Goal: Task Accomplishment & Management: Manage account settings

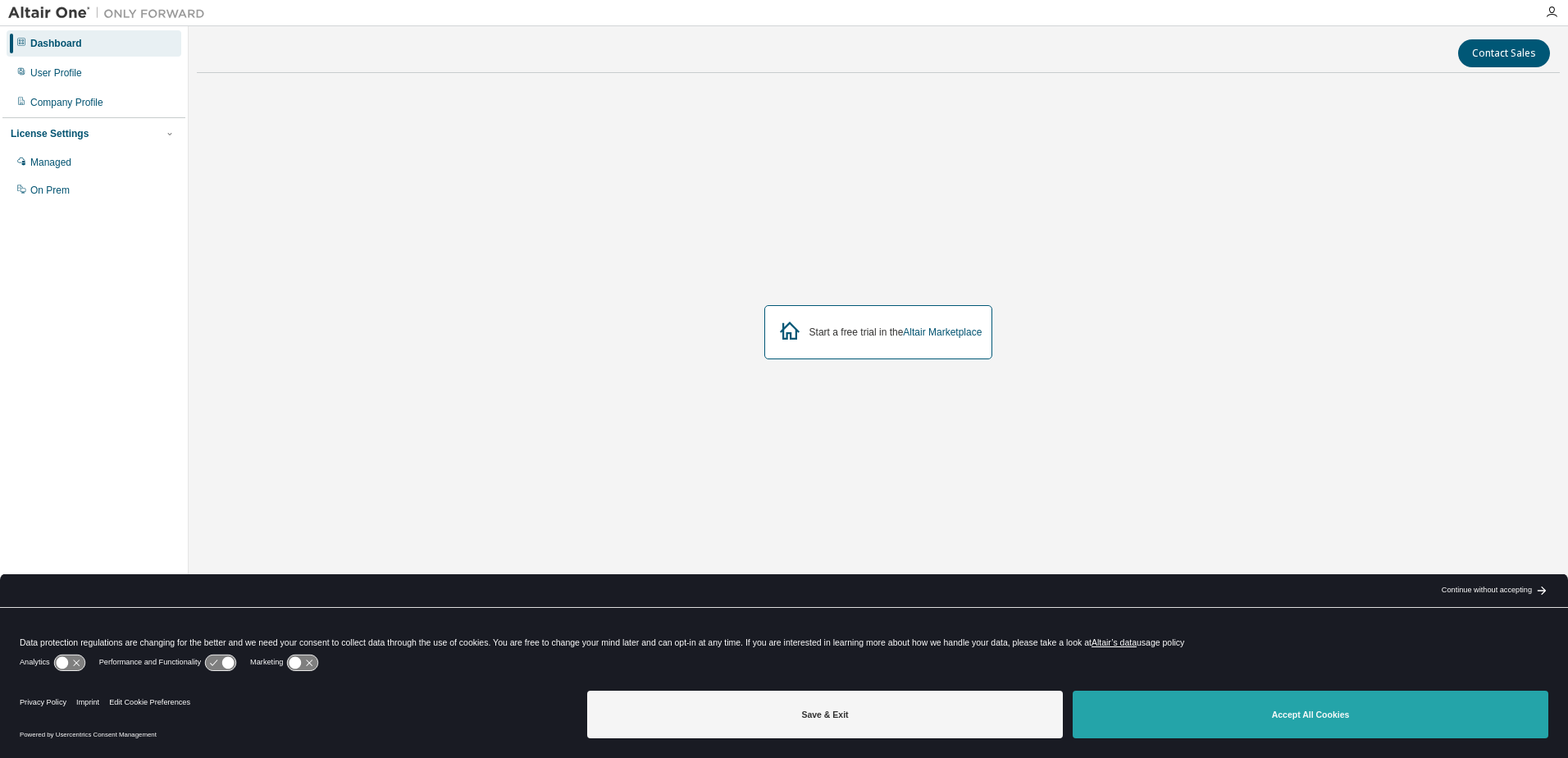
click at [1294, 709] on button "Accept All Cookies" at bounding box center [1310, 714] width 476 height 48
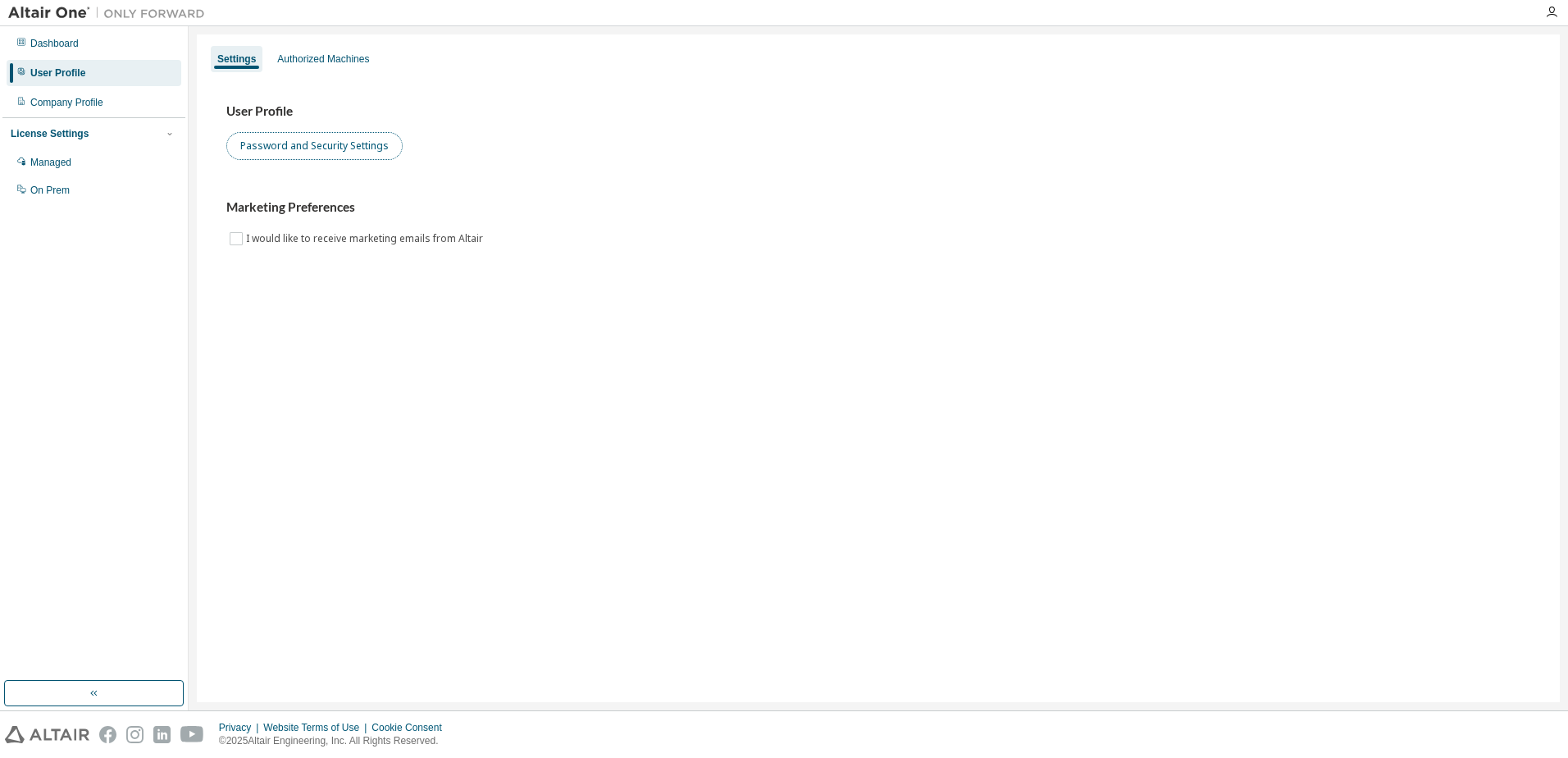
click at [370, 139] on button "Password and Security Settings" at bounding box center [315, 146] width 177 height 28
